Goal: Transaction & Acquisition: Purchase product/service

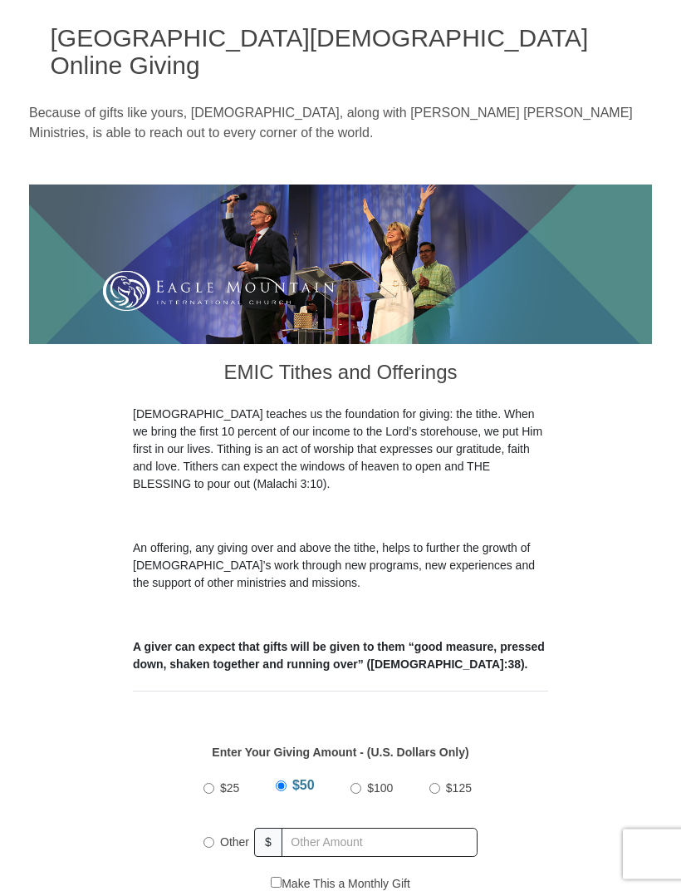
scroll to position [105, 0]
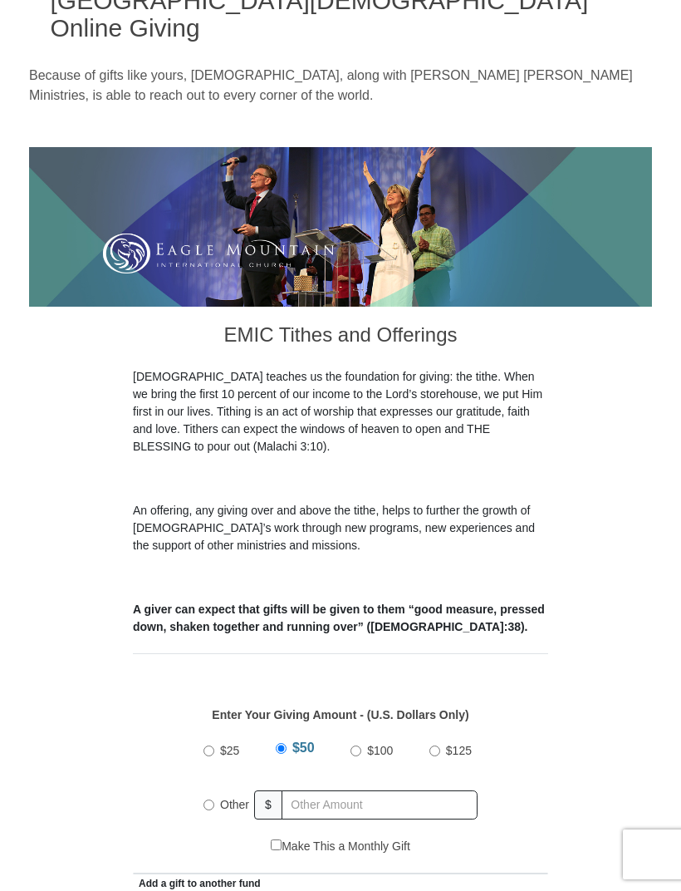
click at [223, 789] on label "Other" at bounding box center [234, 804] width 41 height 37
click at [214, 799] on input "Other" at bounding box center [209, 804] width 11 height 11
radio input "true"
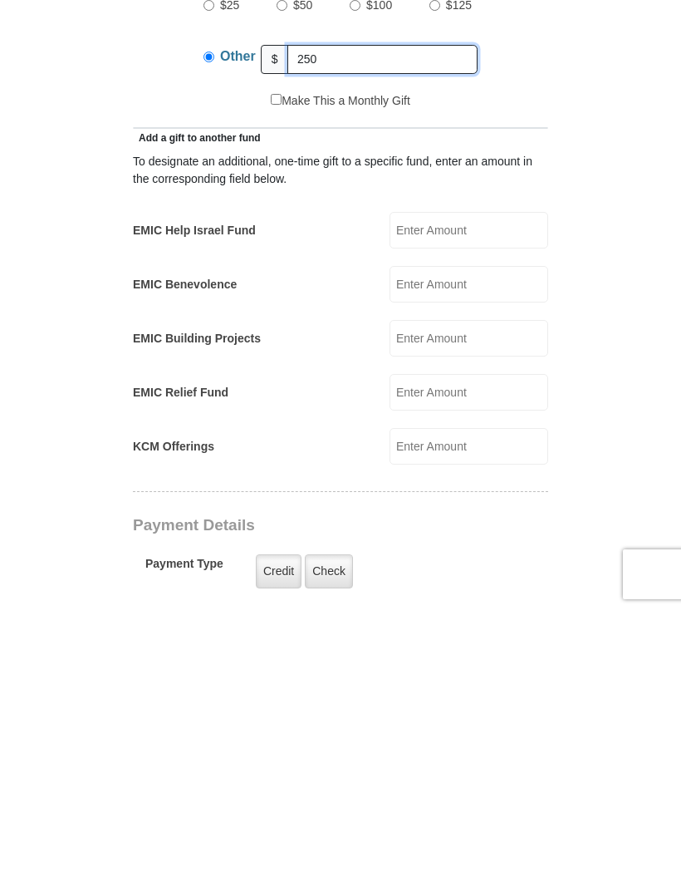
scroll to position [570, 0]
type input "250"
click at [342, 834] on label "Check" at bounding box center [329, 851] width 48 height 34
click at [0, 0] on input "Check" at bounding box center [0, 0] width 0 height 0
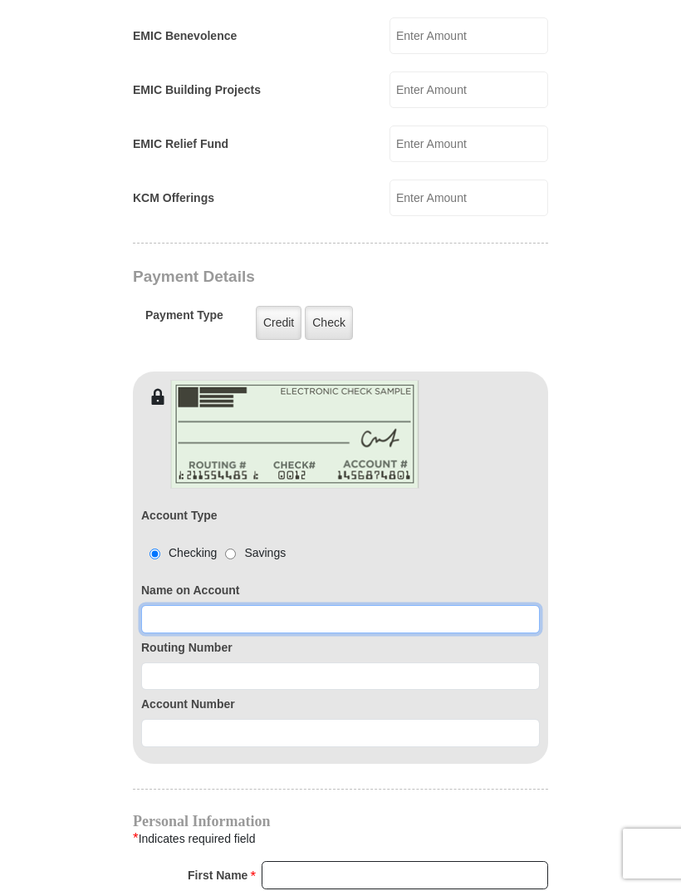
click at [325, 606] on input at bounding box center [340, 620] width 399 height 28
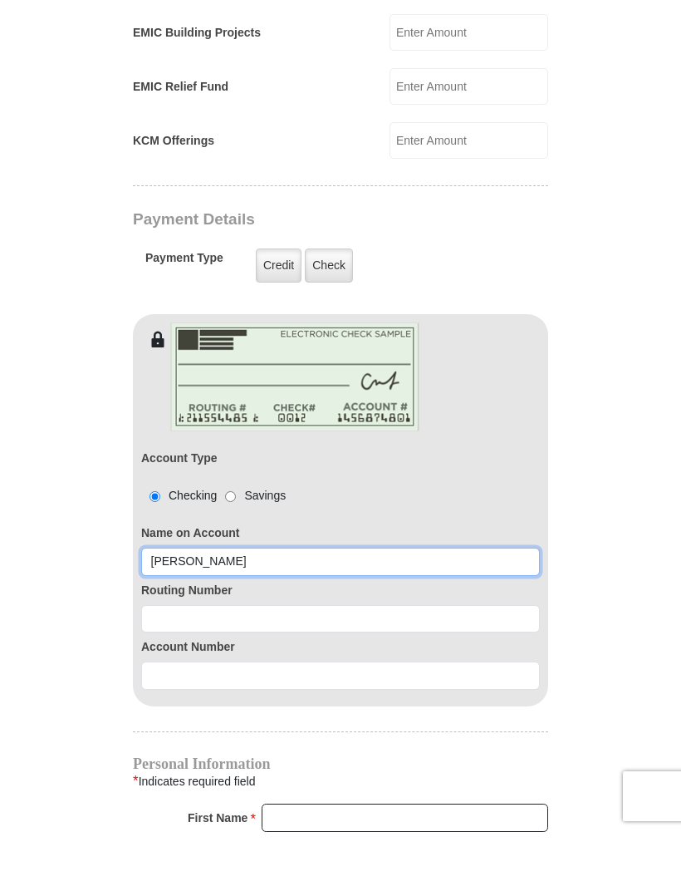
type input "[PERSON_NAME]"
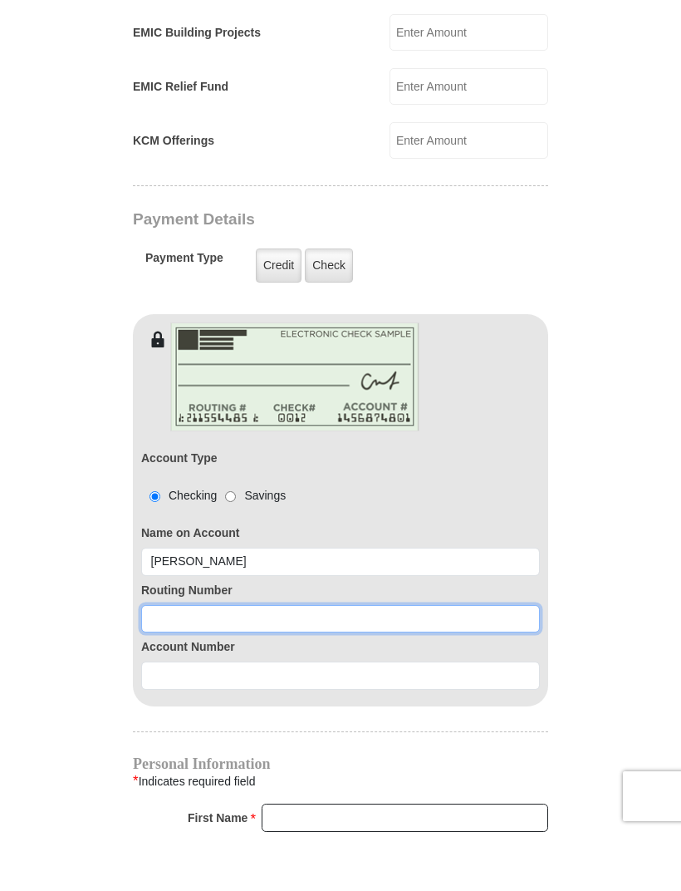
click at [382, 663] on input at bounding box center [340, 677] width 399 height 28
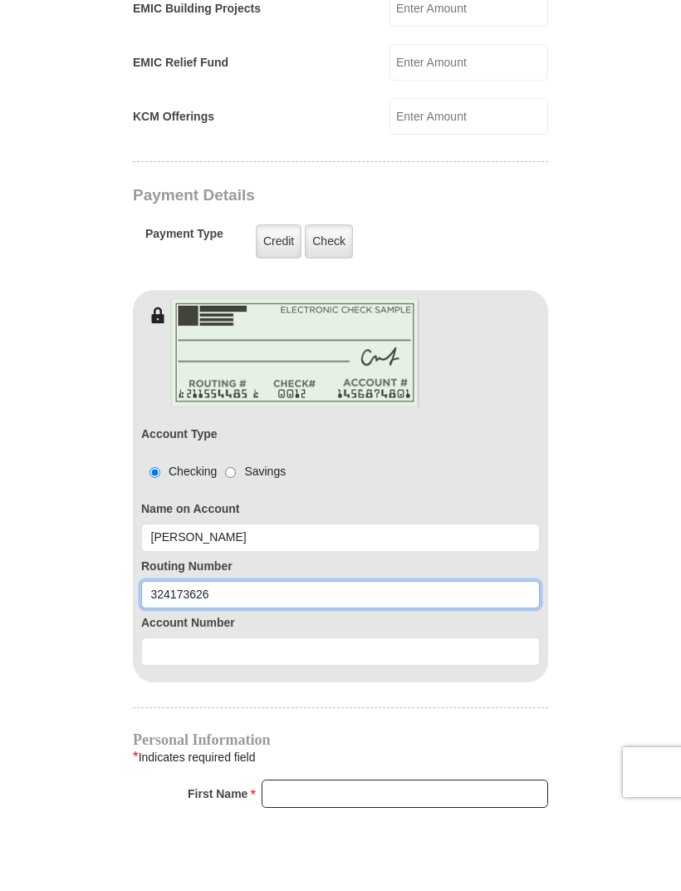
type input "324173626"
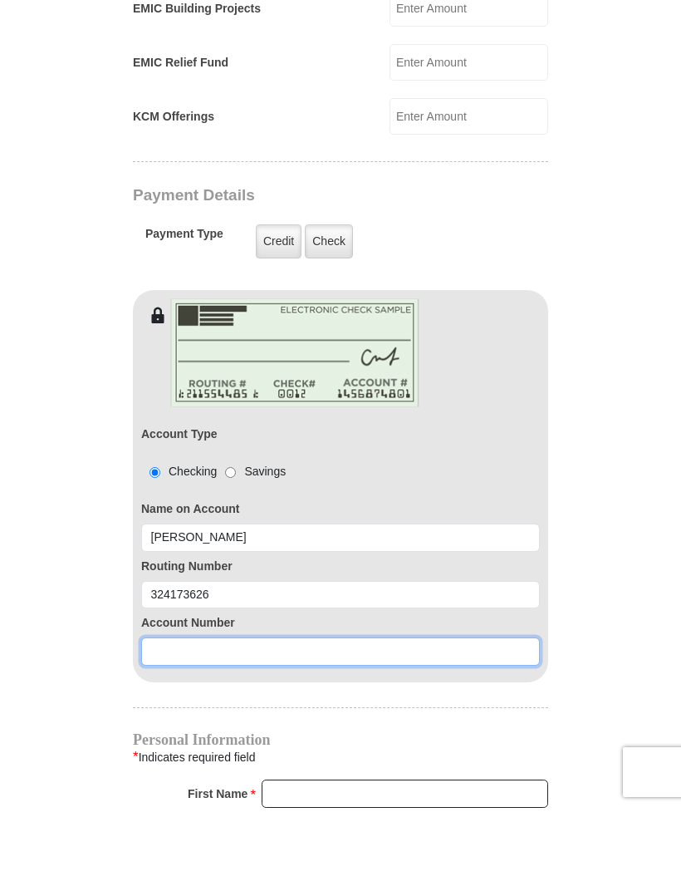
click at [332, 720] on input at bounding box center [340, 734] width 399 height 28
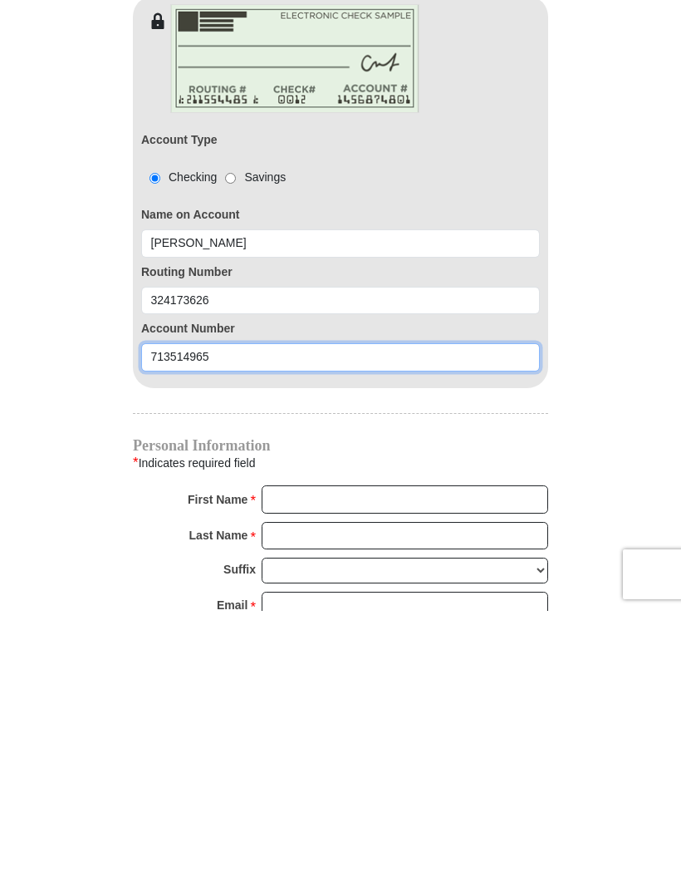
type input "713514965"
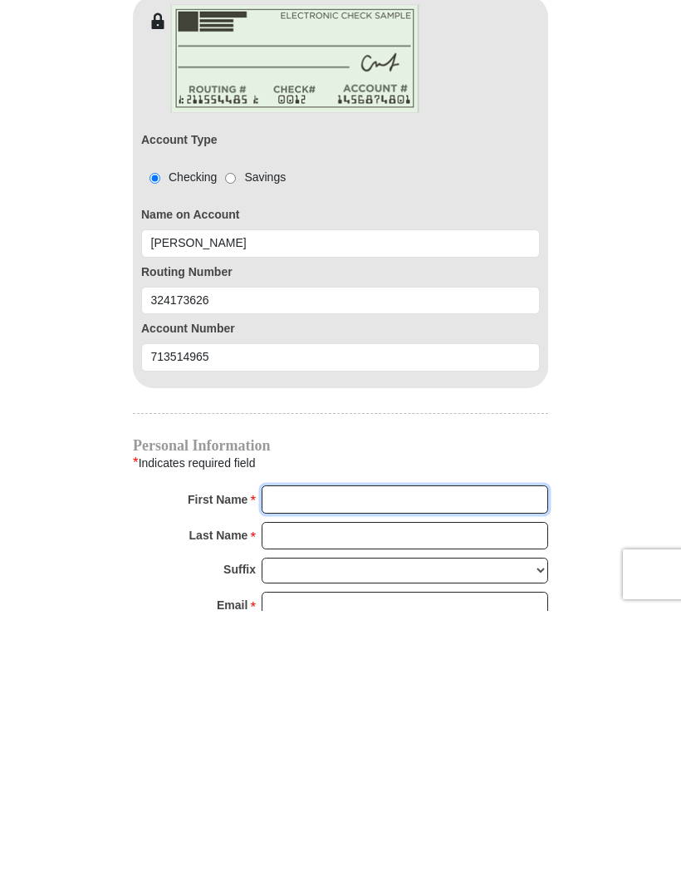
click at [337, 765] on input "First Name *" at bounding box center [405, 779] width 287 height 28
type input "[PERSON_NAME]"
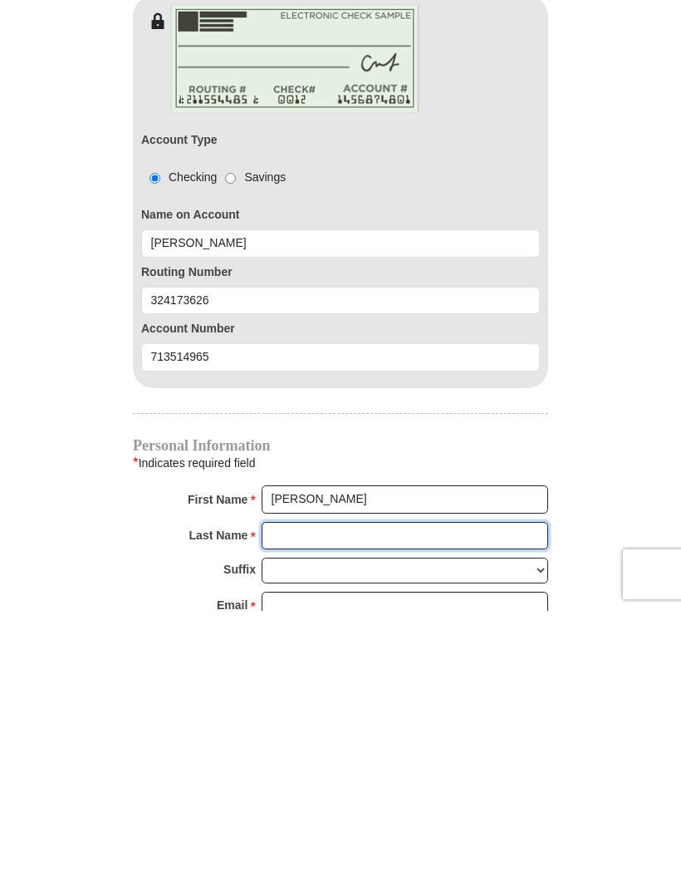
click at [377, 802] on input "Last Name *" at bounding box center [405, 816] width 287 height 28
type input "Mc"
type input "[PERSON_NAME]"
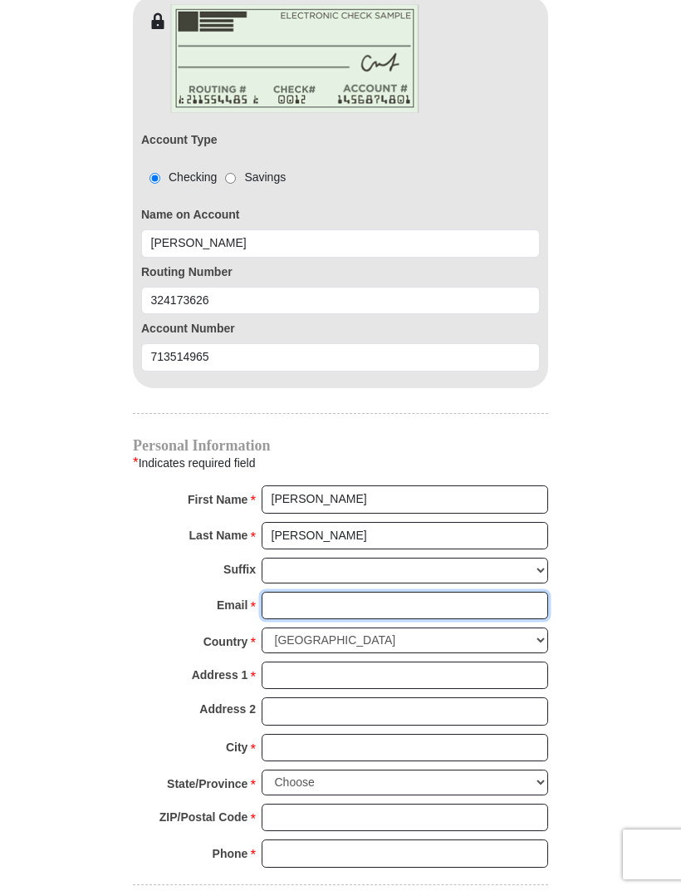
click at [416, 592] on input "Email *" at bounding box center [405, 606] width 287 height 28
type input "[EMAIL_ADDRESS][DOMAIN_NAME]"
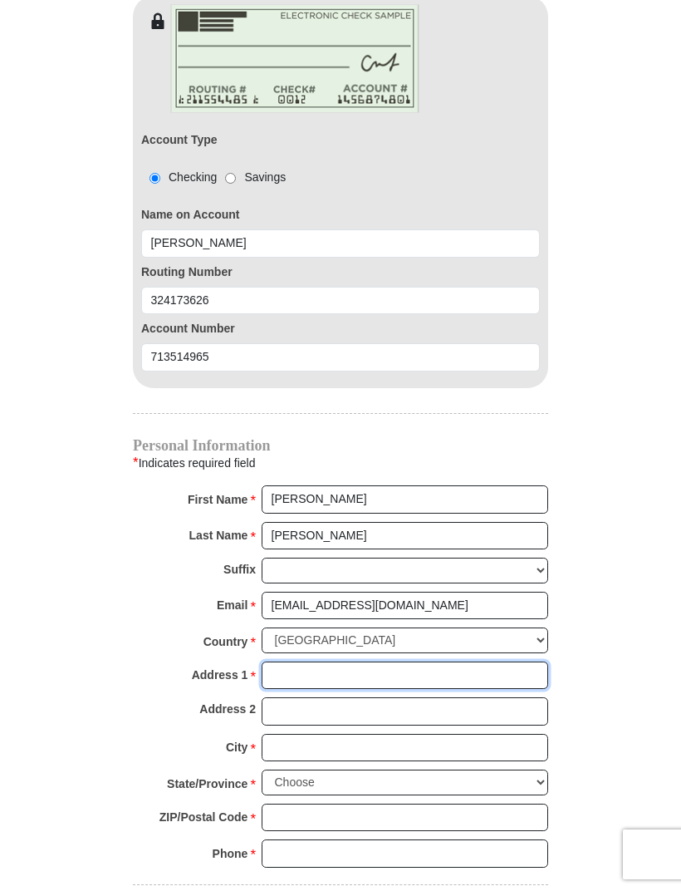
click at [405, 662] on input "Address 1 *" at bounding box center [405, 676] width 287 height 28
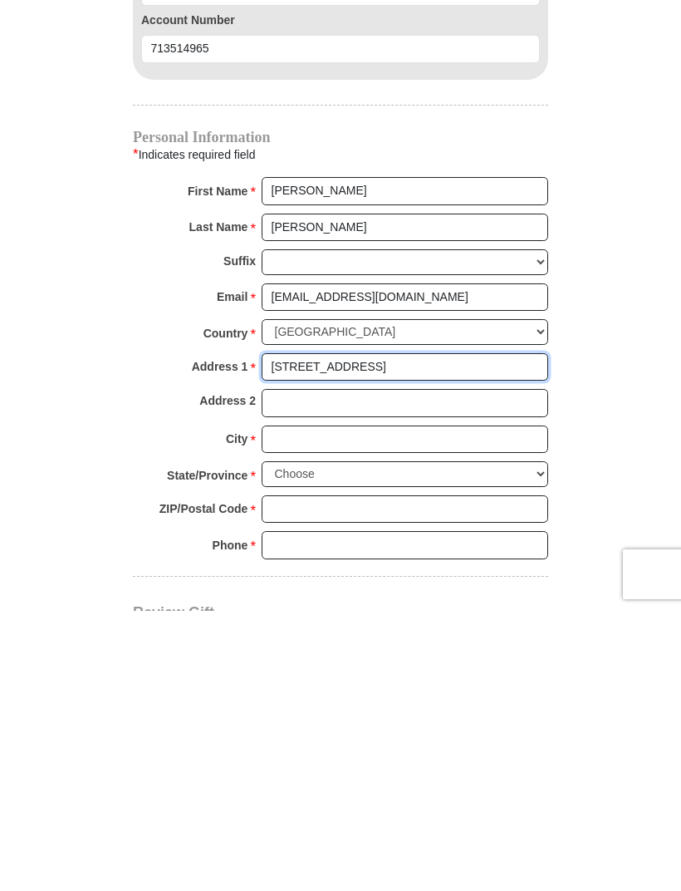
type input "[STREET_ADDRESS]"
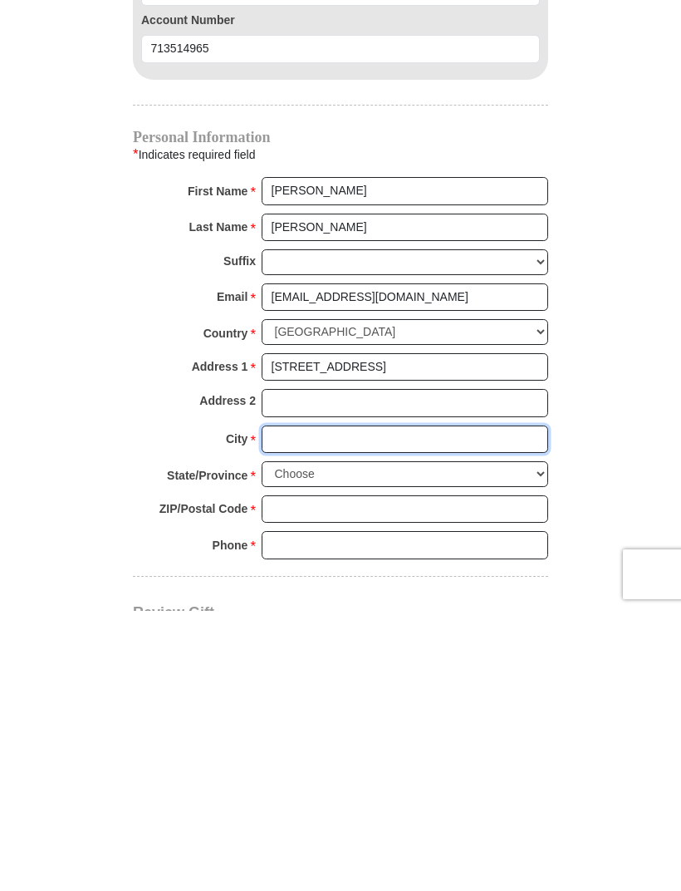
click at [396, 706] on input "City *" at bounding box center [405, 720] width 287 height 28
type input "Star"
click at [542, 741] on select "Choose [US_STATE] [US_STATE] [US_STATE] [US_STATE] [US_STATE] Armed Forces Amer…" at bounding box center [405, 754] width 287 height 26
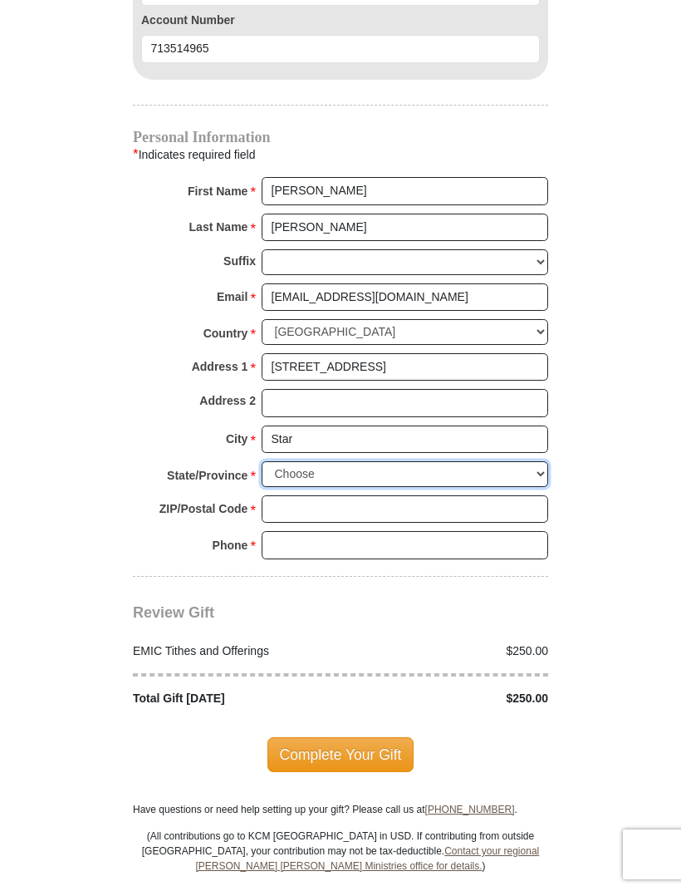
select select "ID"
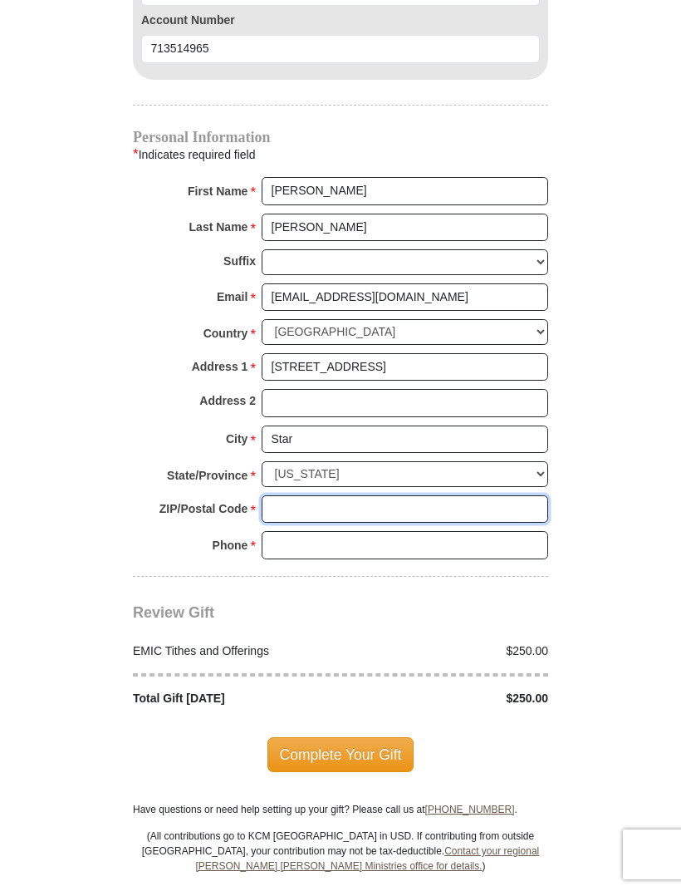
click at [373, 495] on input "ZIP/Postal Code *" at bounding box center [405, 509] width 287 height 28
type input "83669"
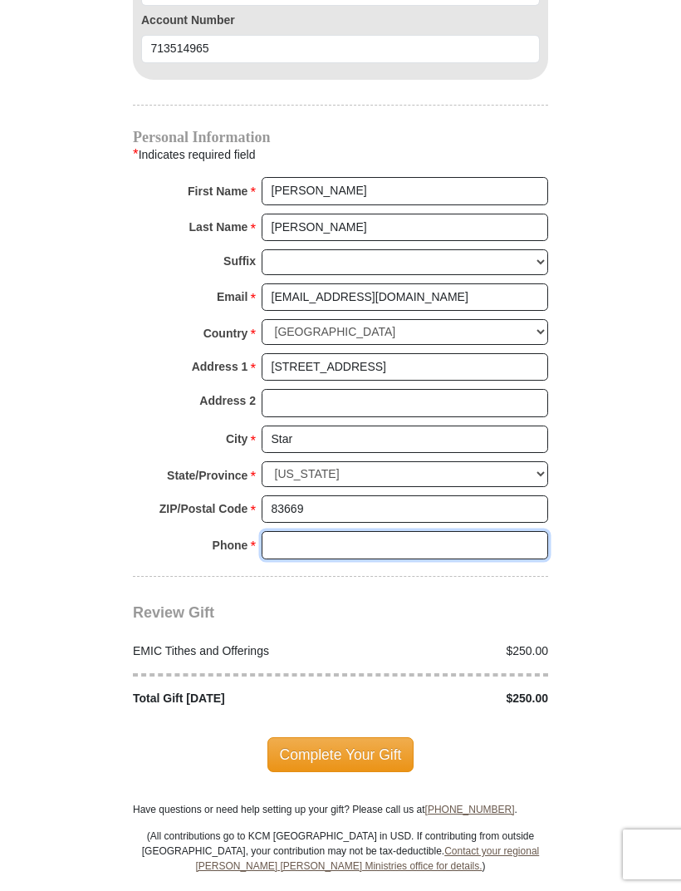
click at [411, 531] on input "Phone * *" at bounding box center [405, 545] width 287 height 28
type input "[PHONE_NUMBER]"
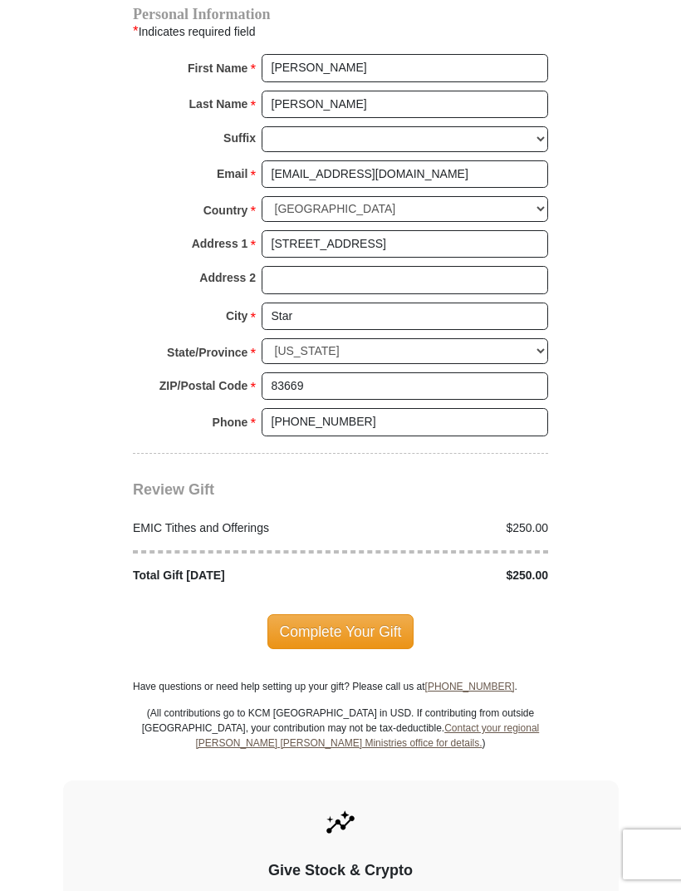
scroll to position [1912, 0]
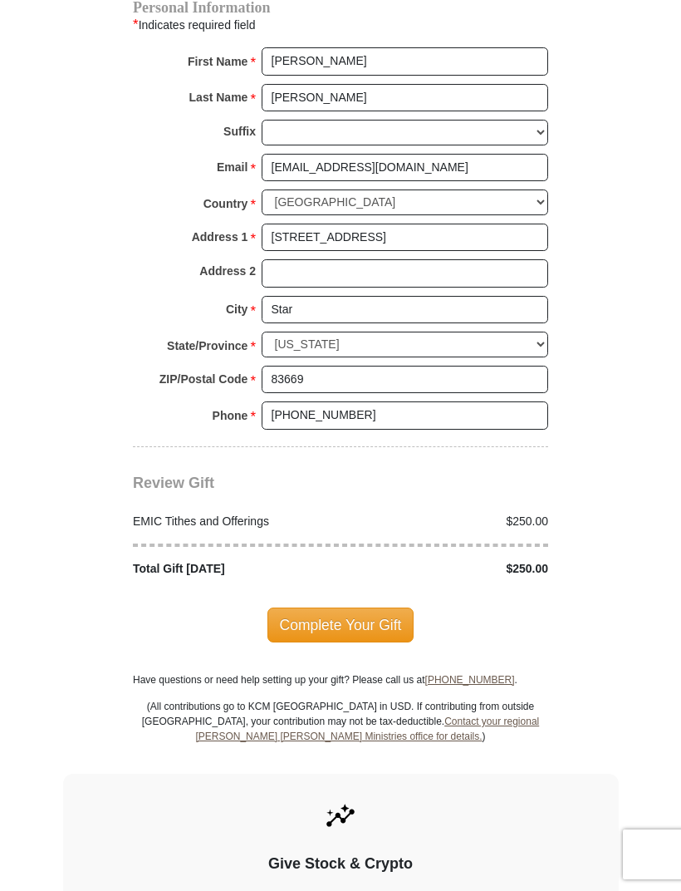
click at [401, 617] on div "Complete Your Gift" at bounding box center [341, 625] width 416 height 95
click at [385, 607] on span "Complete Your Gift" at bounding box center [341, 624] width 147 height 35
